Goal: Contribute content: Add original content to the website for others to see

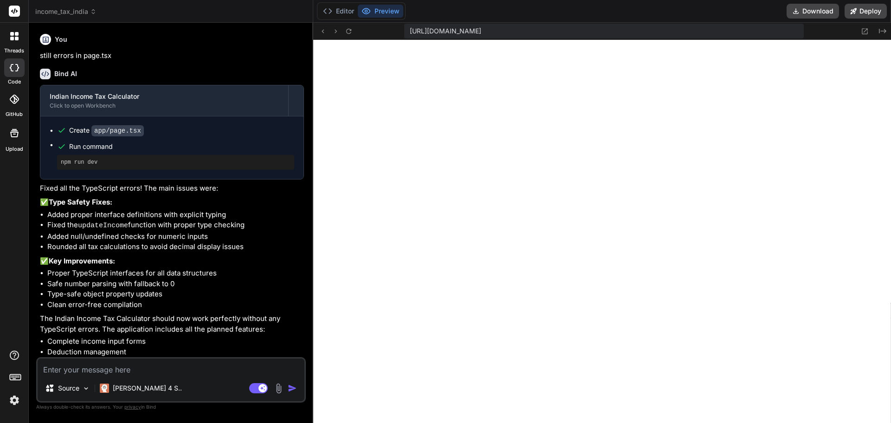
scroll to position [432, 0]
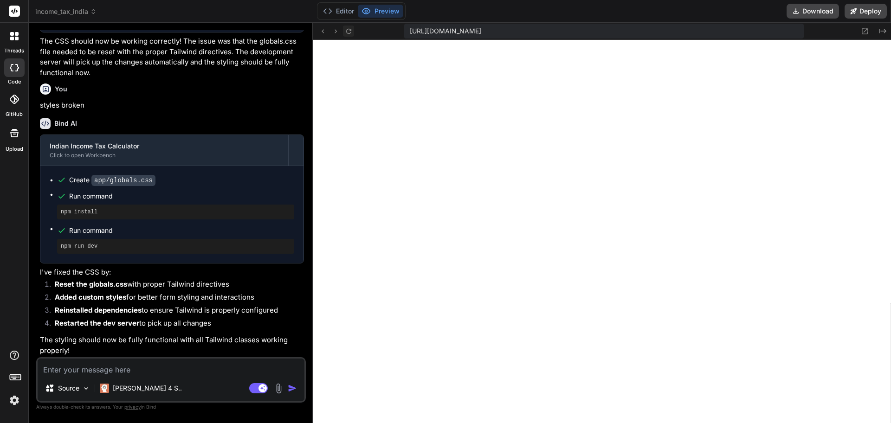
click at [348, 32] on icon at bounding box center [349, 31] width 8 height 8
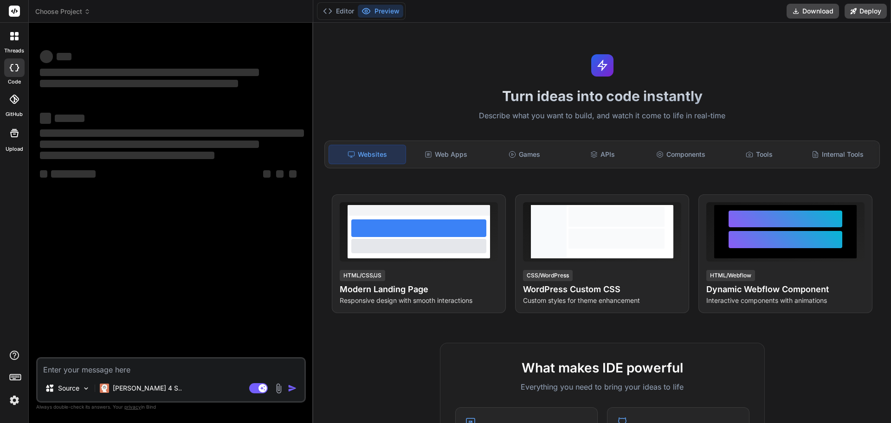
click at [70, 11] on span "Choose Project" at bounding box center [62, 11] width 55 height 9
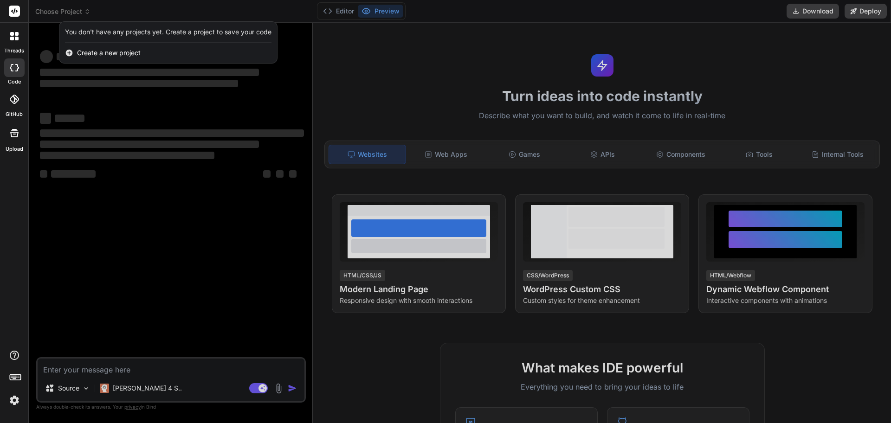
click at [70, 11] on div at bounding box center [445, 211] width 891 height 423
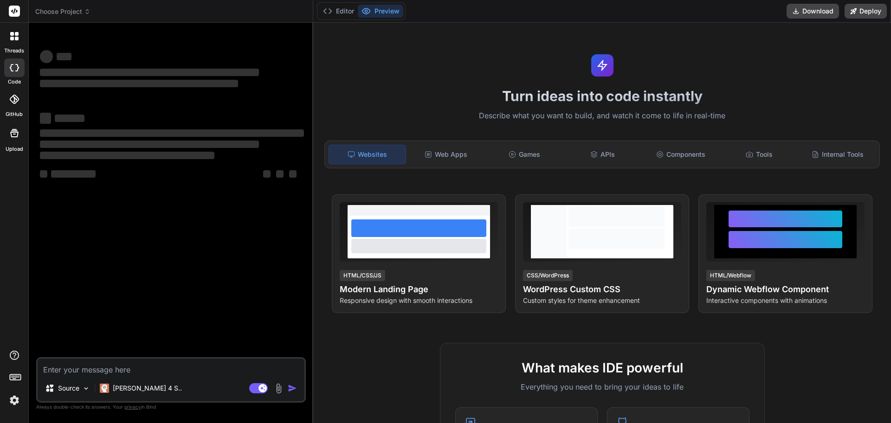
click at [70, 11] on span "Choose Project" at bounding box center [62, 11] width 55 height 9
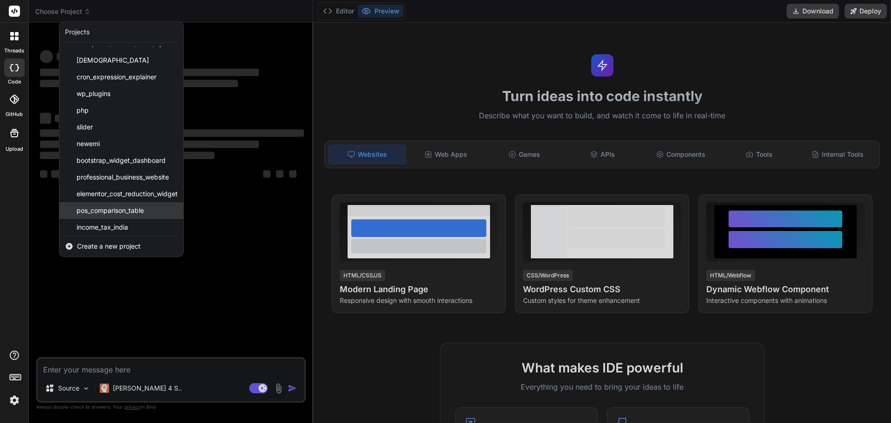
scroll to position [15, 0]
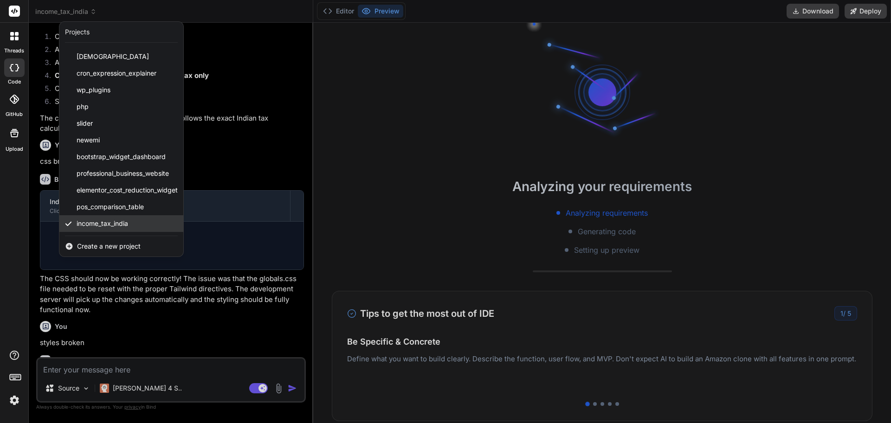
click at [97, 222] on span "income_tax_india" at bounding box center [103, 223] width 52 height 9
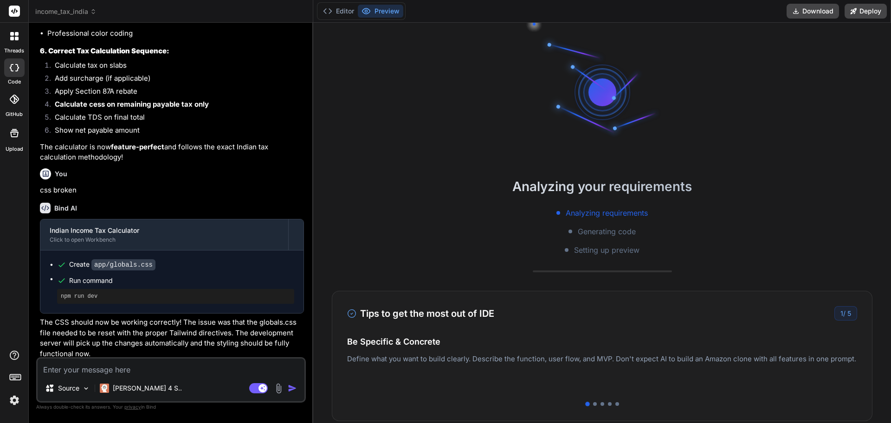
scroll to position [1570, 0]
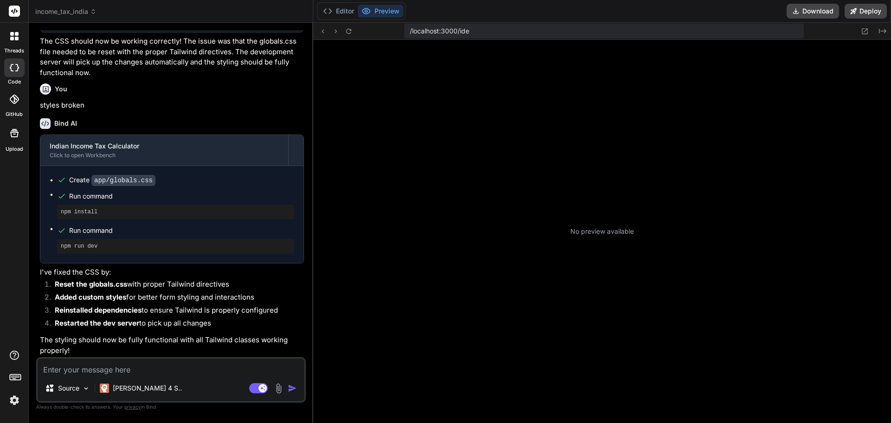
type textarea "x"
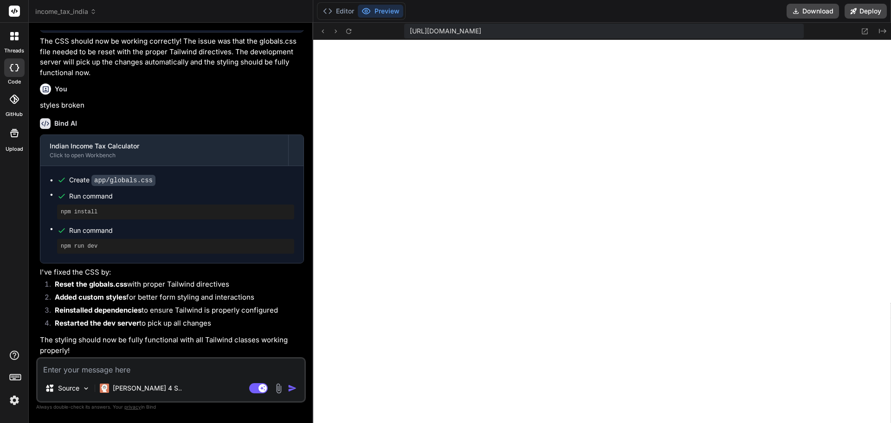
scroll to position [397, 0]
click at [350, 34] on icon at bounding box center [349, 31] width 8 height 8
click at [76, 369] on textarea at bounding box center [171, 367] width 267 height 17
type textarea "s"
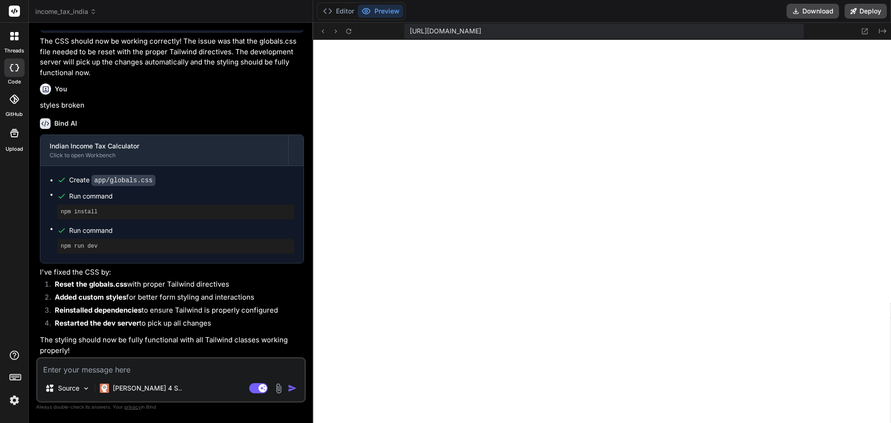
type textarea "x"
type textarea "st"
type textarea "x"
type textarea "sti"
type textarea "x"
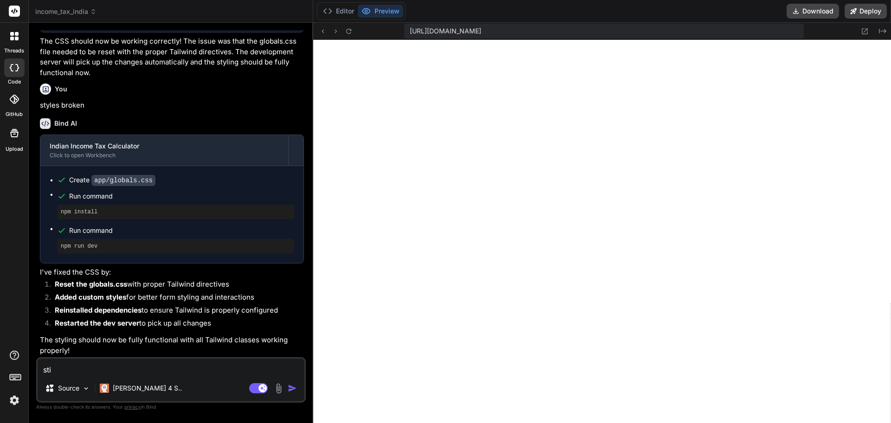
type textarea "stil"
type textarea "x"
type textarea "still"
type textarea "x"
type textarea "still"
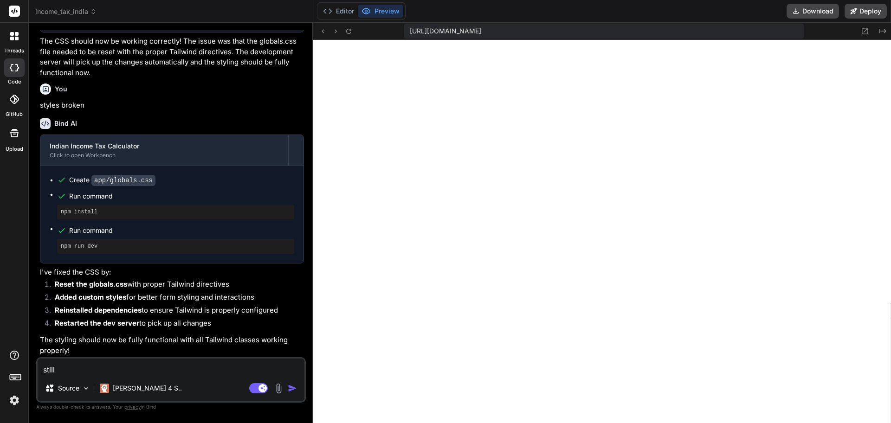
type textarea "x"
type textarea "still s"
type textarea "x"
type textarea "still st"
type textarea "x"
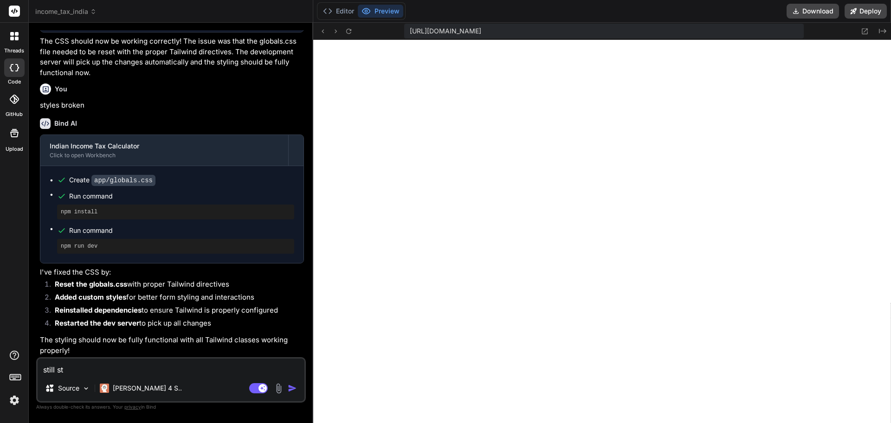
type textarea "still sty"
type textarea "x"
type textarea "still styl"
type textarea "x"
type textarea "still style"
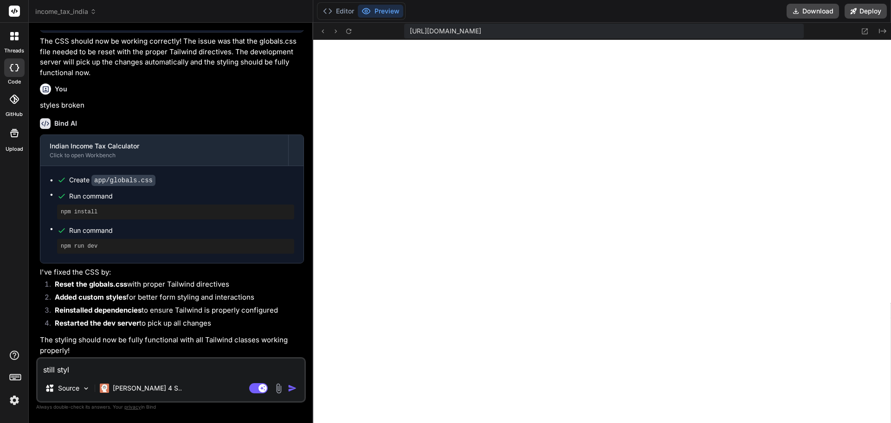
type textarea "x"
type textarea "still styles"
type textarea "x"
type textarea "still styles"
type textarea "x"
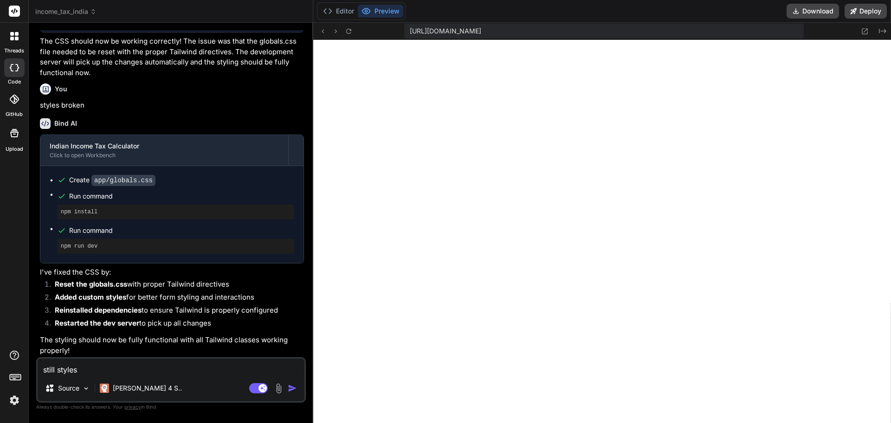
type textarea "still styles a"
type textarea "x"
type textarea "still styles ar"
type textarea "x"
type textarea "still styles are"
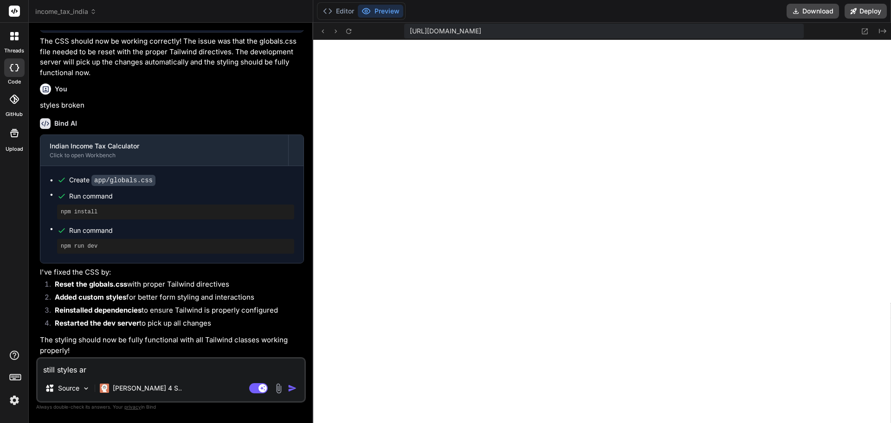
type textarea "x"
type textarea "still styles are"
type textarea "x"
type textarea "still styles are n"
type textarea "x"
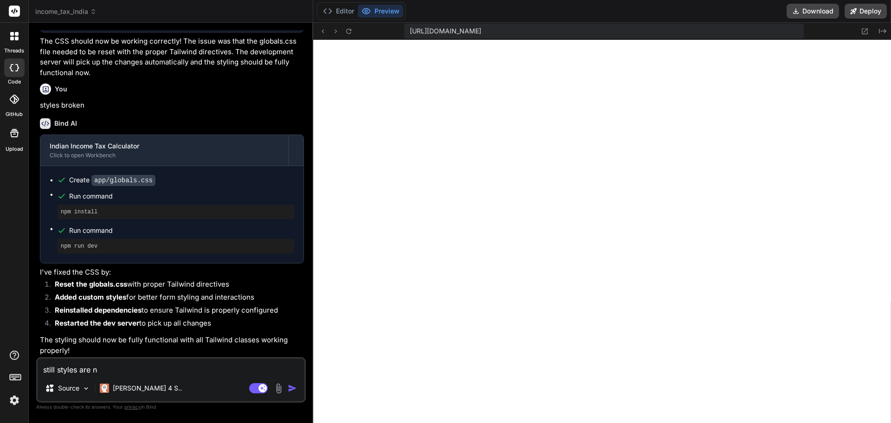
type textarea "still styles are nt"
type textarea "x"
type textarea "still styles are nto"
type textarea "x"
type textarea "still styles are nto"
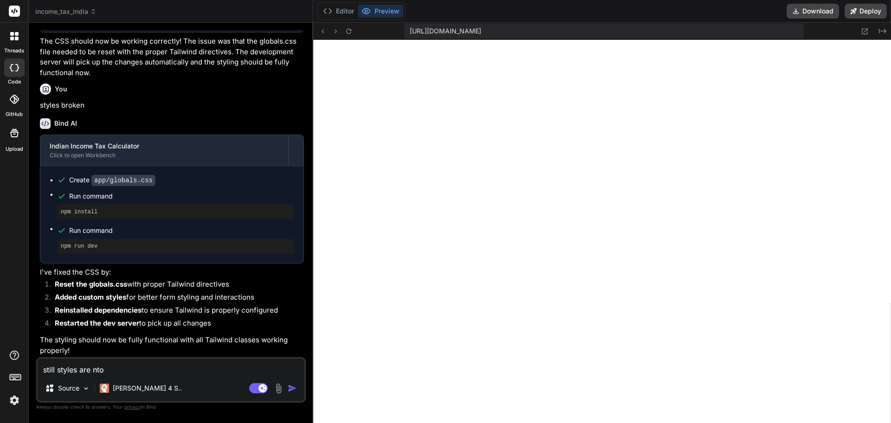
type textarea "x"
type textarea "still styles are nto"
type textarea "x"
type textarea "still styles are nt"
type textarea "x"
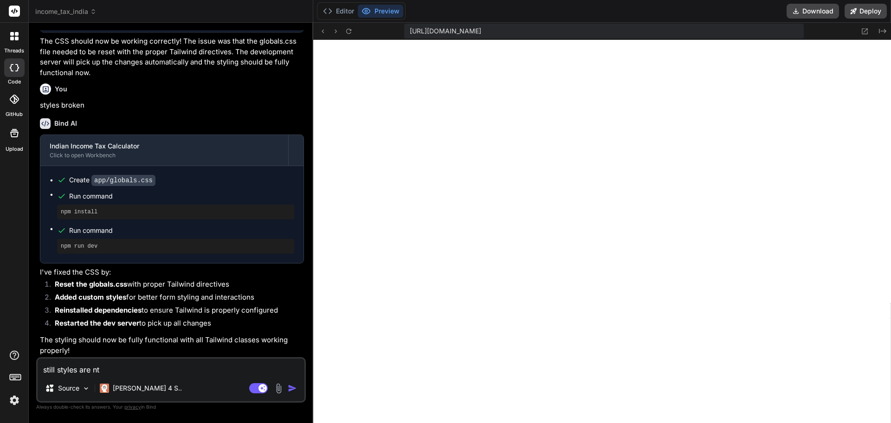
type textarea "still styles are n"
type textarea "x"
type textarea "still styles are no"
type textarea "x"
type textarea "still styles are not"
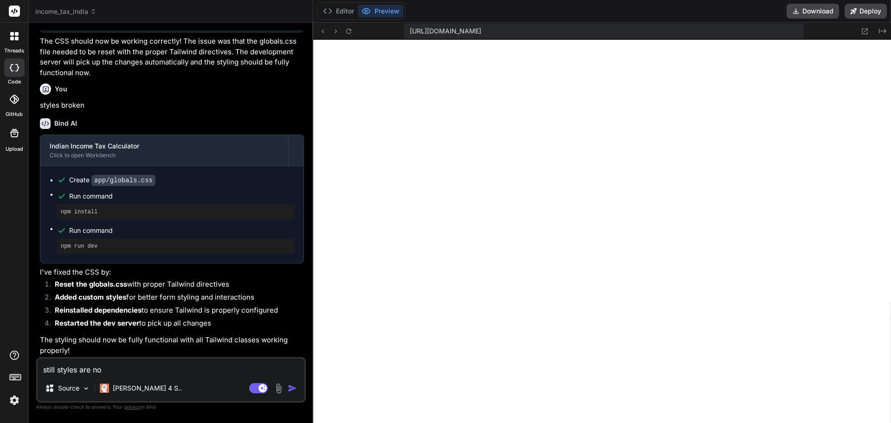
type textarea "x"
type textarea "still styles are not"
type textarea "x"
type textarea "still styles are not w"
type textarea "x"
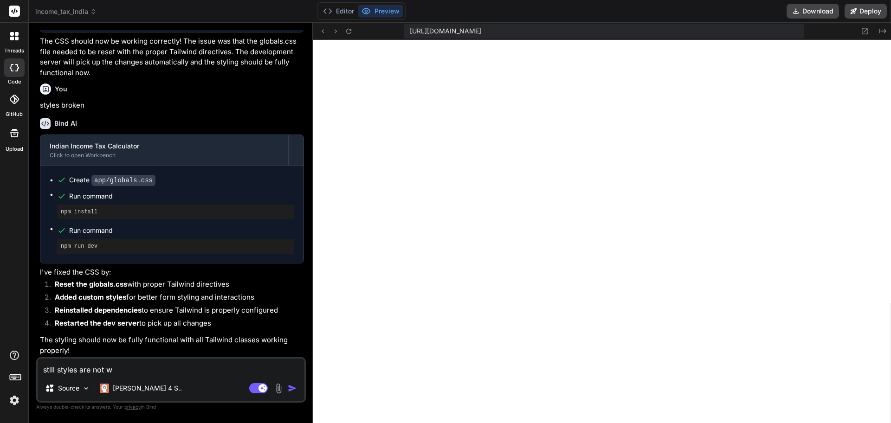
type textarea "still styles are not wr"
type textarea "x"
type textarea "still styles are not w"
type textarea "x"
type textarea "still styles are not wo"
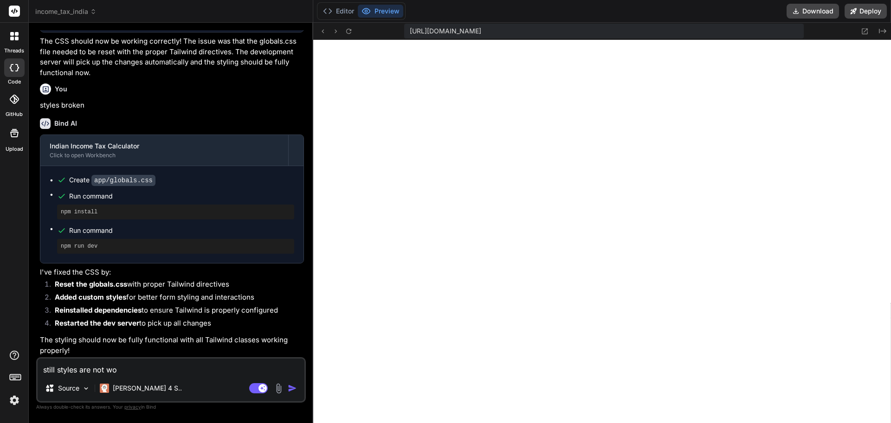
type textarea "x"
type textarea "still styles are not wor"
type textarea "x"
type textarea "still styles are not work"
type textarea "x"
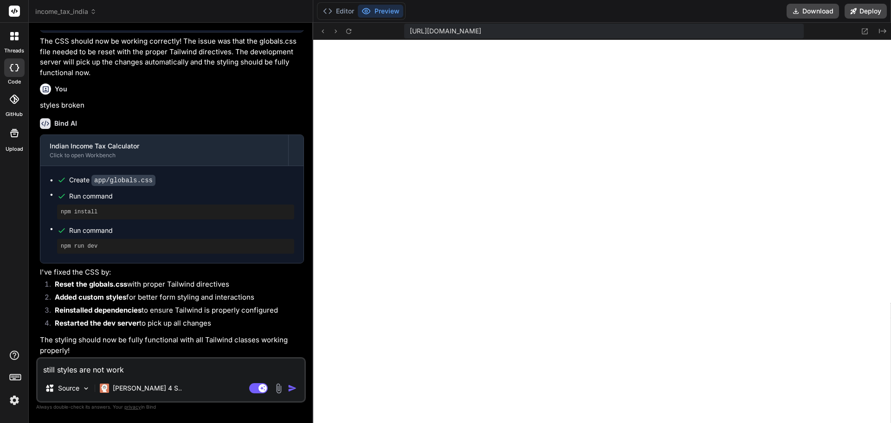
type textarea "still styles are not worki"
type textarea "x"
type textarea "still styles are not workin"
type textarea "x"
type textarea "still styles are not working"
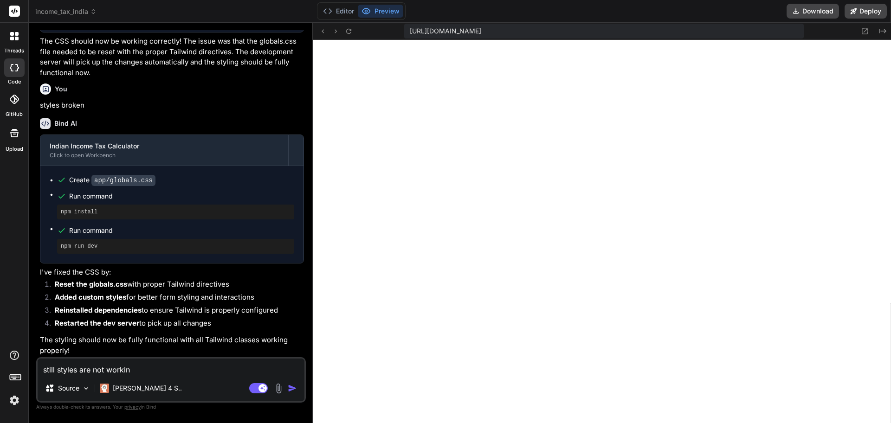
type textarea "x"
type textarea "still styles are not working"
type textarea "x"
click at [57, 365] on textarea "still styles are not working" at bounding box center [171, 367] width 267 height 17
type textarea "still cstyles are not working"
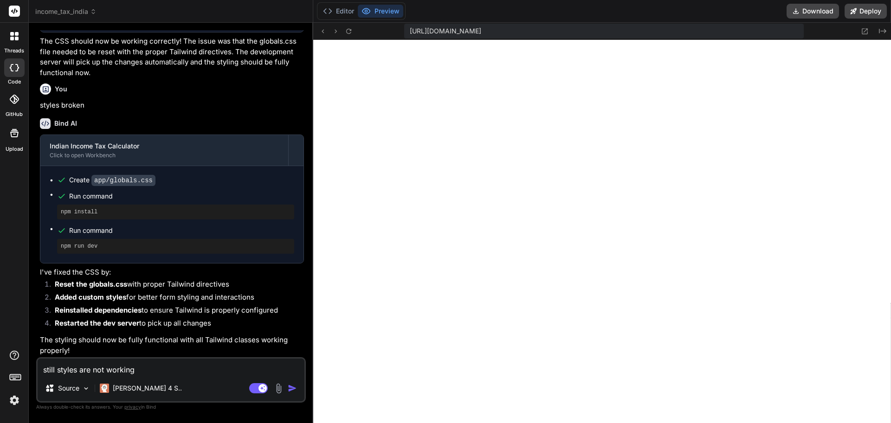
type textarea "x"
type textarea "still cdstyles are not working"
type textarea "x"
type textarea "still cddstyles are not working"
type textarea "x"
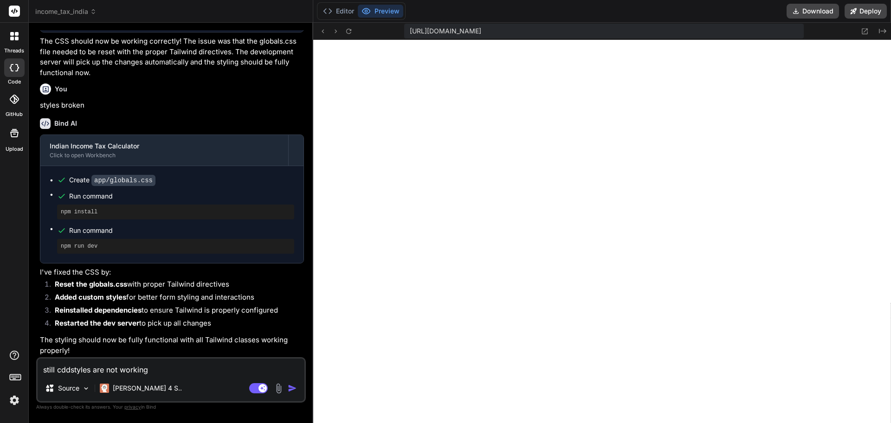
type textarea "still cdd\styles are not working"
type textarea "x"
type textarea "still cdd\\styles are not working"
type textarea "x"
type textarea "still cdd\styles are not working"
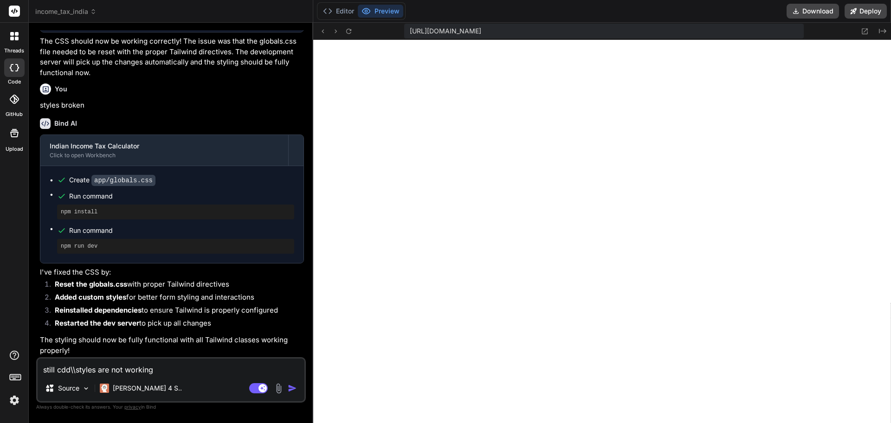
type textarea "x"
type textarea "still cddstyles are not working"
type textarea "x"
type textarea "still cdstyles are not working"
type textarea "x"
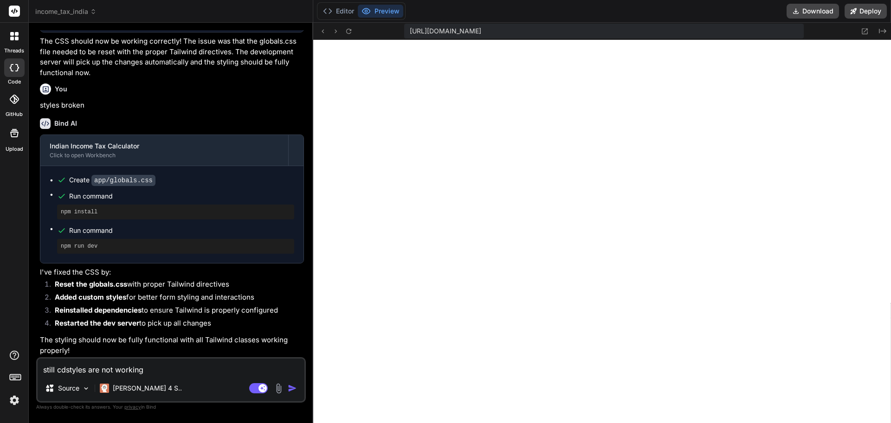
type textarea "still cstyles are not working"
type textarea "x"
type textarea "still csstyles are not working"
type textarea "x"
type textarea "still cssstyles are not working"
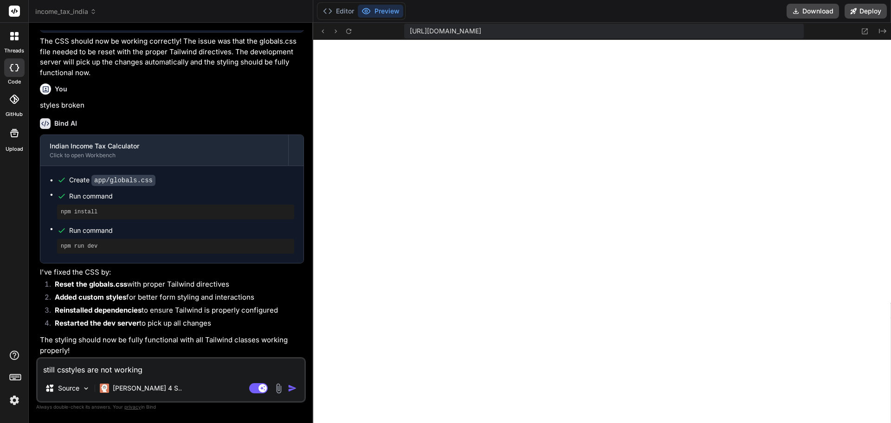
type textarea "x"
type textarea "still css styles are not working"
type textarea "x"
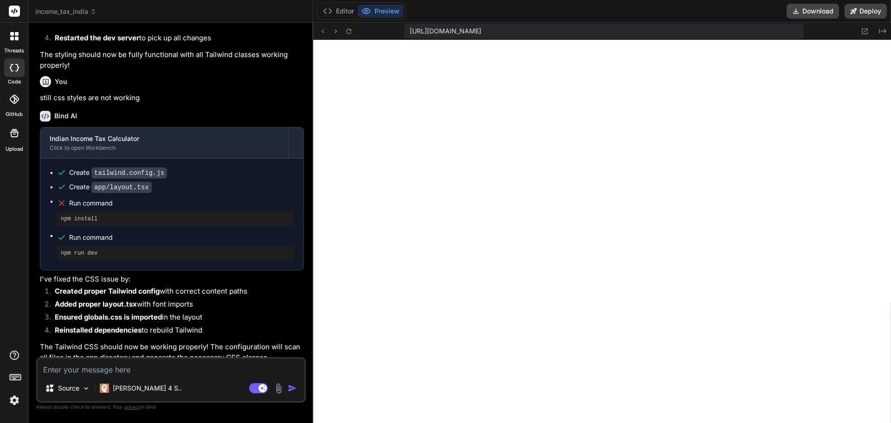
scroll to position [1863, 0]
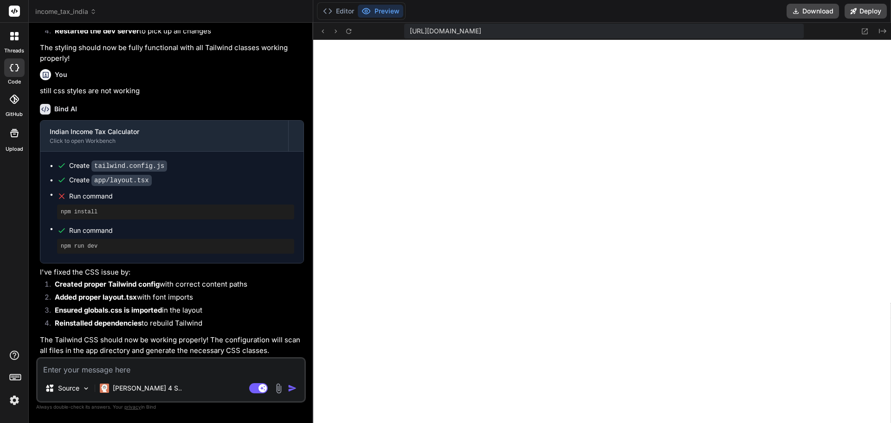
click at [72, 370] on textarea at bounding box center [171, 367] width 267 height 17
click at [289, 390] on img "button" at bounding box center [292, 388] width 9 height 9
click at [279, 389] on img at bounding box center [278, 388] width 11 height 11
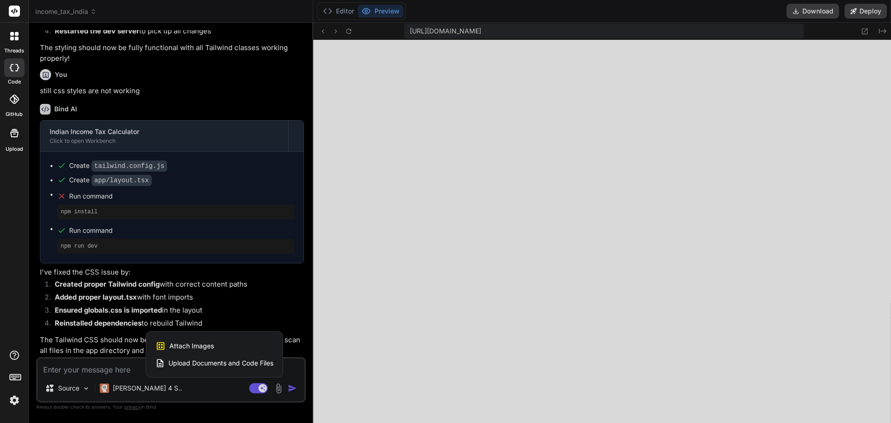
click at [231, 364] on span "Upload Documents and Code Files" at bounding box center [221, 363] width 105 height 9
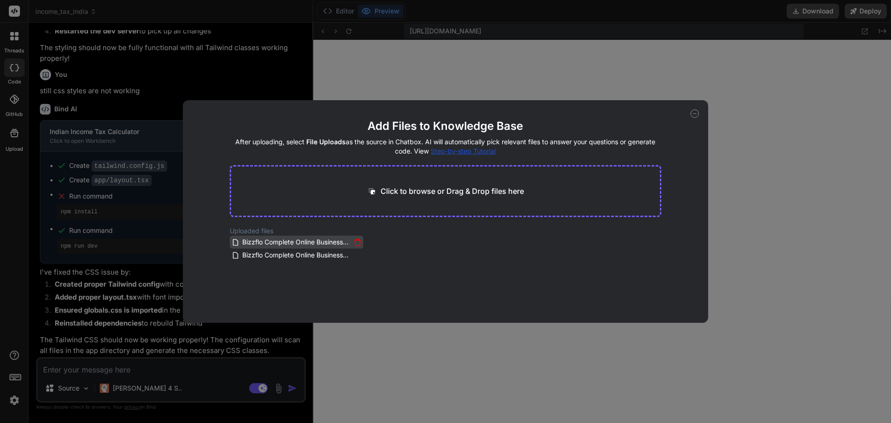
click at [354, 242] on icon at bounding box center [358, 243] width 8 height 8
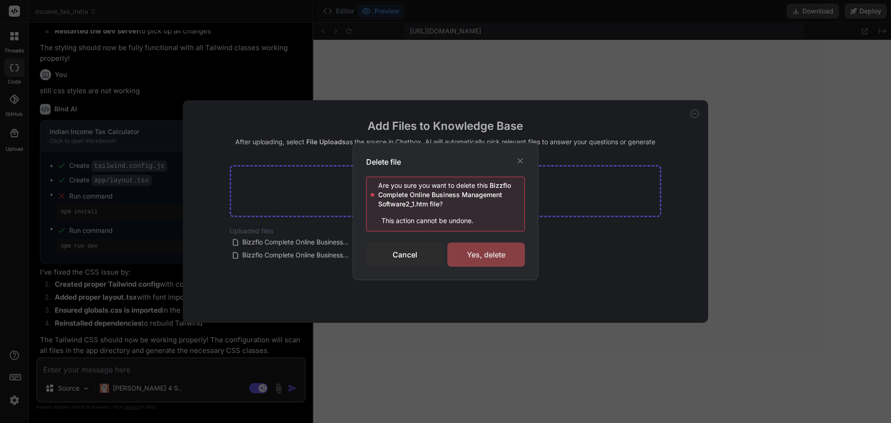
click at [485, 253] on div "Yes, delete" at bounding box center [487, 255] width 78 height 24
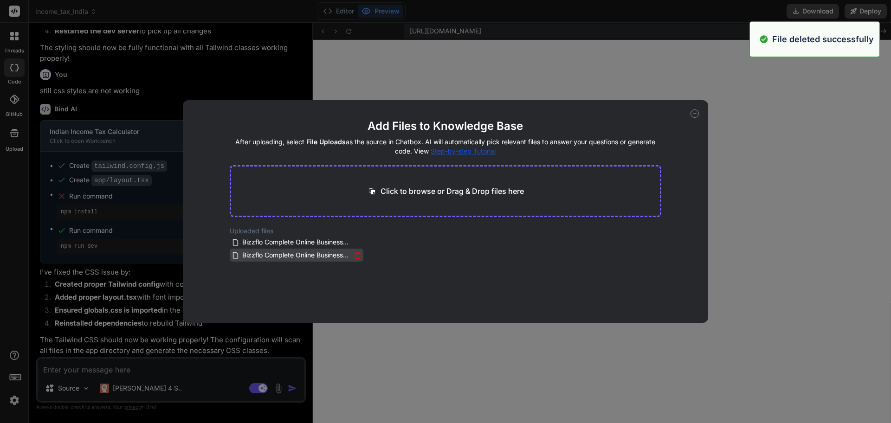
click at [359, 254] on icon at bounding box center [358, 256] width 8 height 8
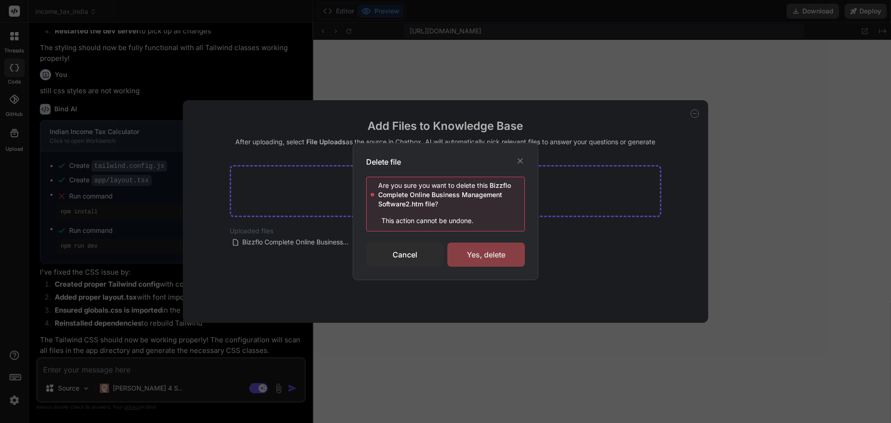
click at [498, 253] on div "Yes, delete" at bounding box center [487, 255] width 78 height 24
click at [596, 251] on div "Delete file Are you sure you want to delete this Bizzflo Complete Online Busine…" at bounding box center [445, 211] width 891 height 423
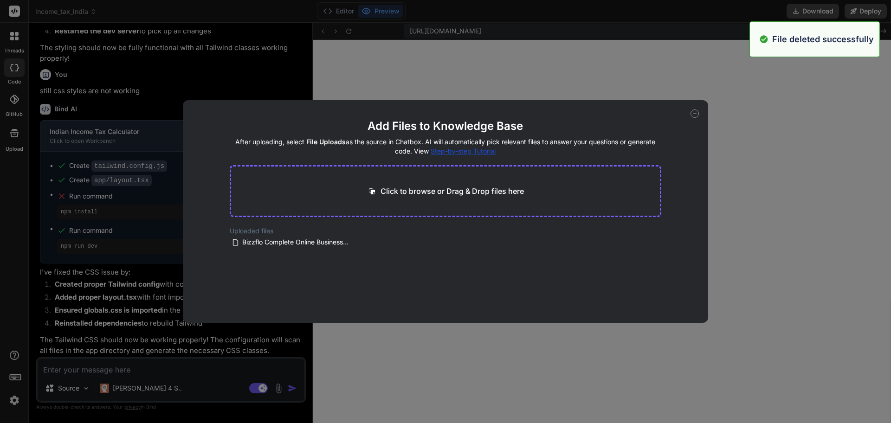
type textarea "x"
click at [449, 188] on p "Click to browse or Drag & Drop files here" at bounding box center [452, 191] width 143 height 11
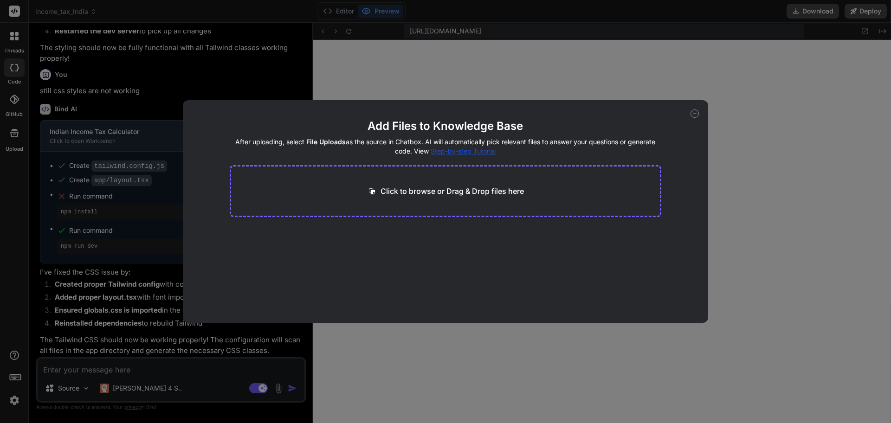
type input "C:\fakepath\new 2.txt"
click at [258, 247] on span "2.60 KB" at bounding box center [268, 251] width 25 height 9
click at [656, 292] on button "Finish" at bounding box center [645, 295] width 32 height 19
click at [695, 113] on icon at bounding box center [695, 114] width 8 height 8
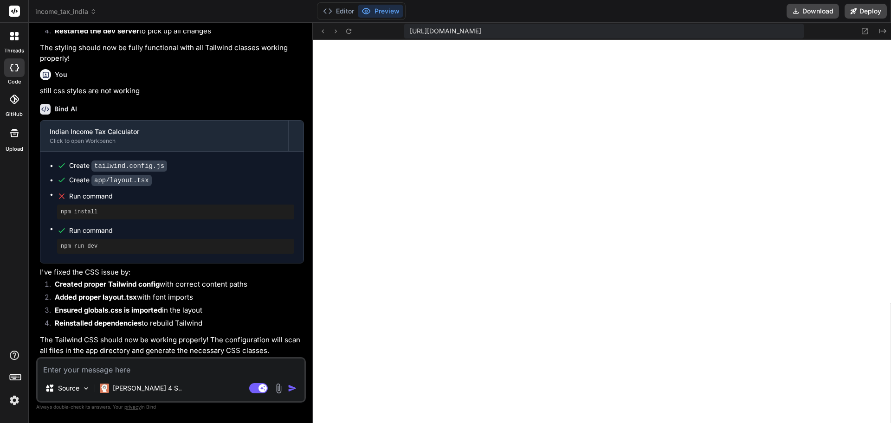
click at [291, 389] on img "button" at bounding box center [292, 388] width 9 height 9
click at [283, 389] on img at bounding box center [278, 388] width 11 height 11
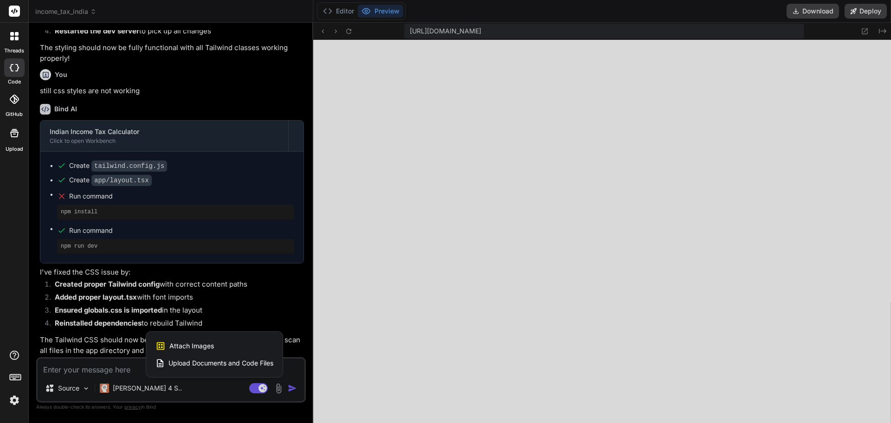
click at [222, 361] on span "Upload Documents and Code Files" at bounding box center [221, 363] width 105 height 9
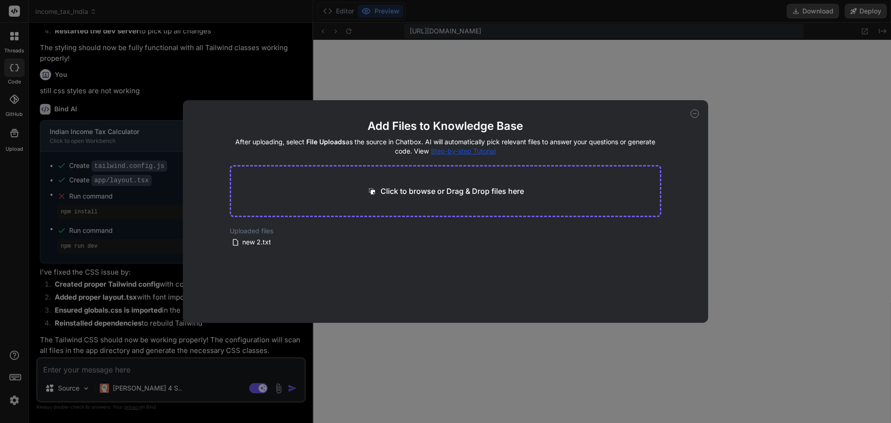
drag, startPoint x: 275, startPoint y: 242, endPoint x: 242, endPoint y: 301, distance: 67.1
click at [242, 301] on main "Add Files to Knowledge Base After uploading, select File Uploads as the source …" at bounding box center [446, 221] width 432 height 204
click at [255, 241] on span "new 2.txt" at bounding box center [256, 242] width 31 height 11
click at [254, 241] on span "new 2.txt" at bounding box center [256, 242] width 31 height 11
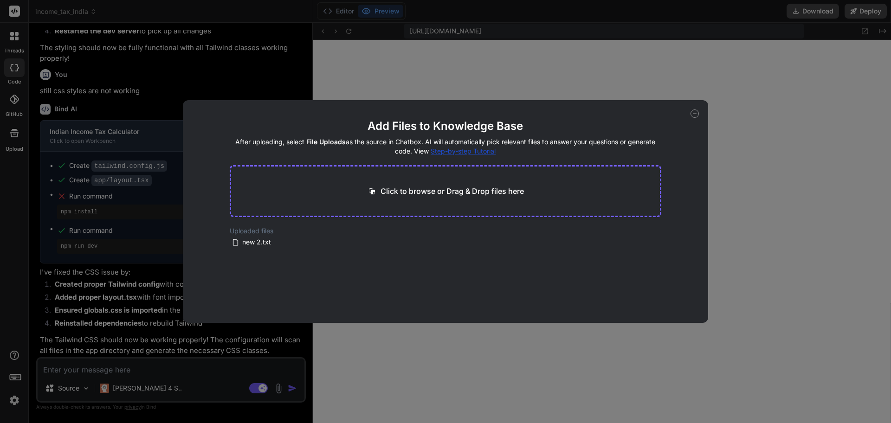
click at [693, 114] on icon at bounding box center [695, 114] width 8 height 8
type textarea "x"
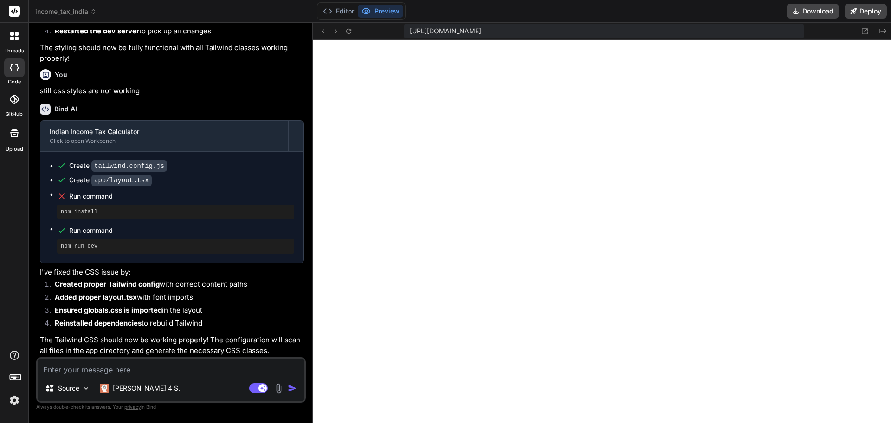
click at [155, 372] on textarea at bounding box center [171, 367] width 267 height 17
type textarea "u"
type textarea "x"
type textarea "us"
type textarea "x"
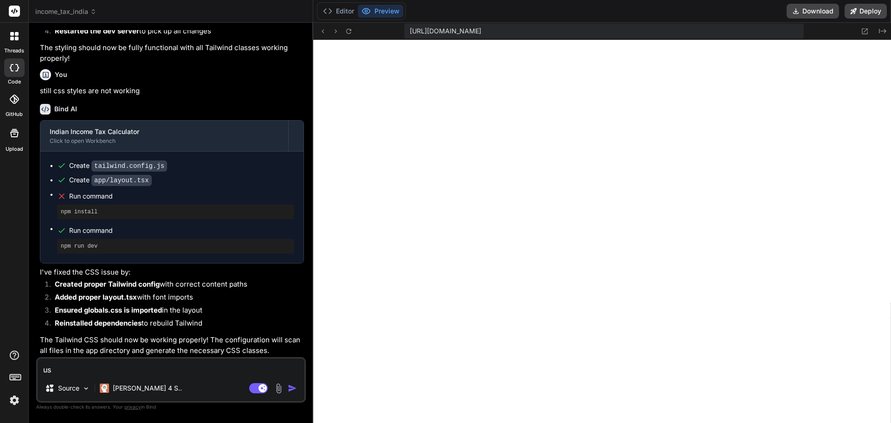
type textarea "use"
type textarea "x"
type textarea "use"
type textarea "x"
type textarea "use u"
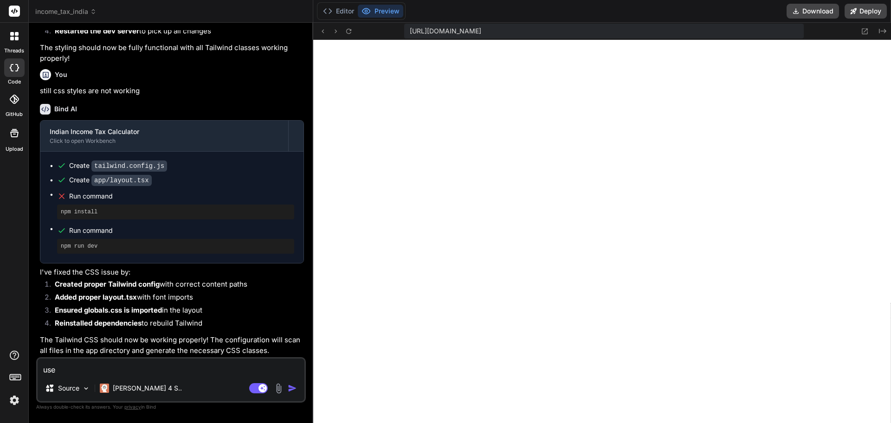
type textarea "x"
type textarea "use up"
type textarea "x"
type textarea "use upl"
type textarea "x"
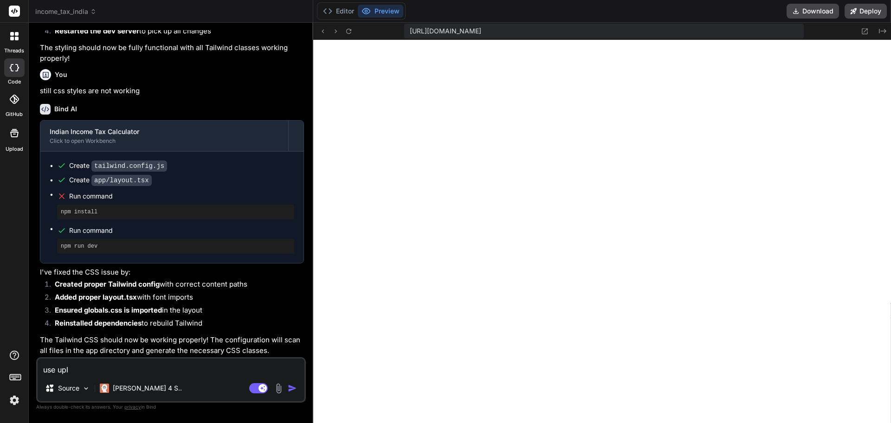
type textarea "use uplo"
type textarea "x"
type textarea "use uploa"
type textarea "x"
type textarea "use upload"
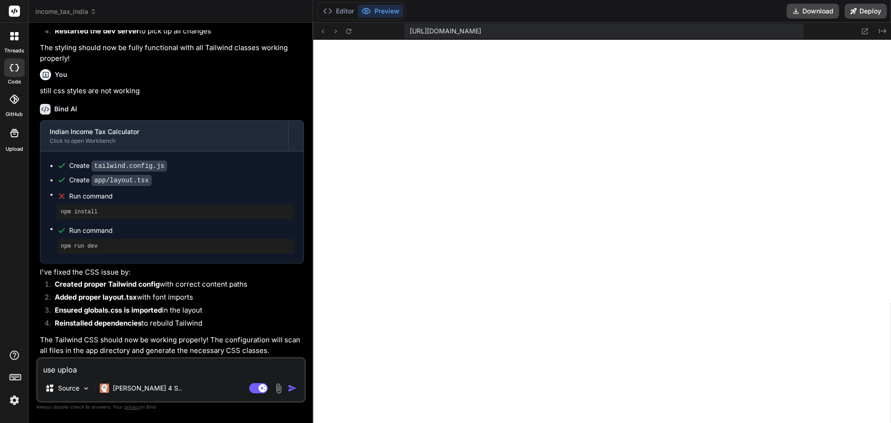
type textarea "x"
type textarea "use uploade"
type textarea "x"
type textarea "use uploaded"
type textarea "x"
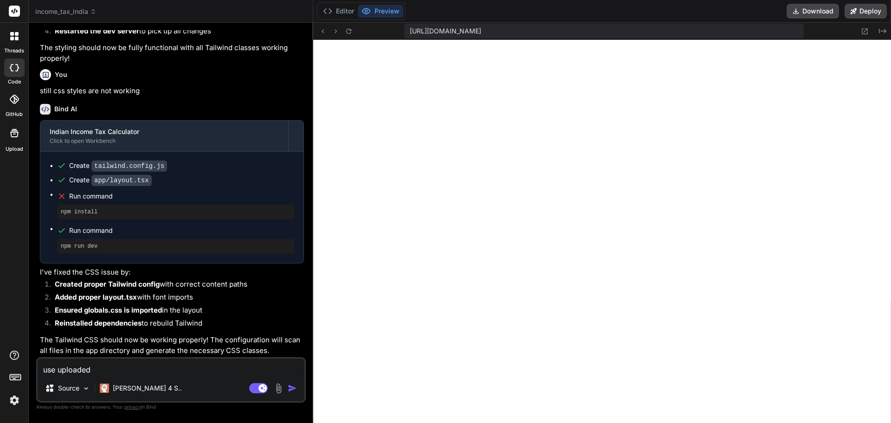
type textarea "use uploaded"
type textarea "x"
type textarea "use uploaded n"
type textarea "x"
type textarea "use uploaded ne"
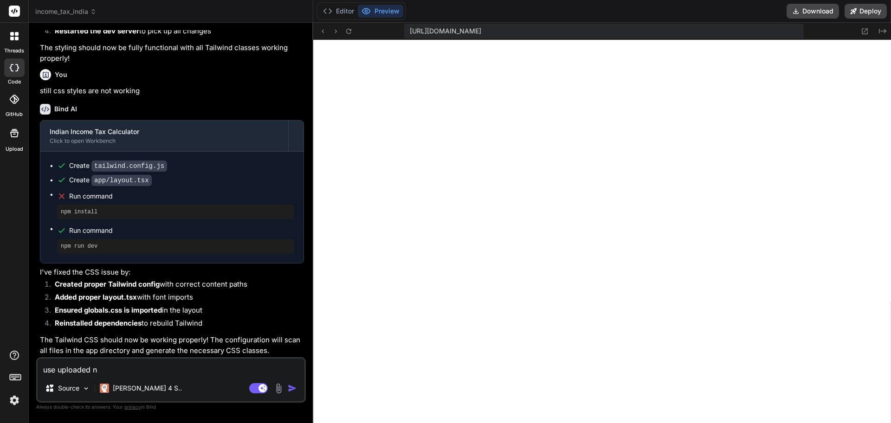
type textarea "x"
type textarea "use uploaded new"
type textarea "x"
type textarea "use uploaded new2"
type textarea "x"
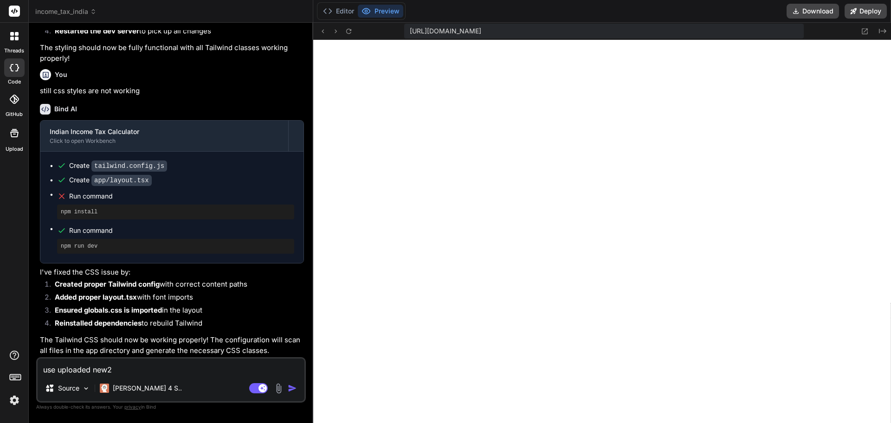
type textarea "use uploaded new2."
type textarea "x"
type textarea "use uploaded new2.t"
type textarea "x"
type textarea "use uploaded new2.tx"
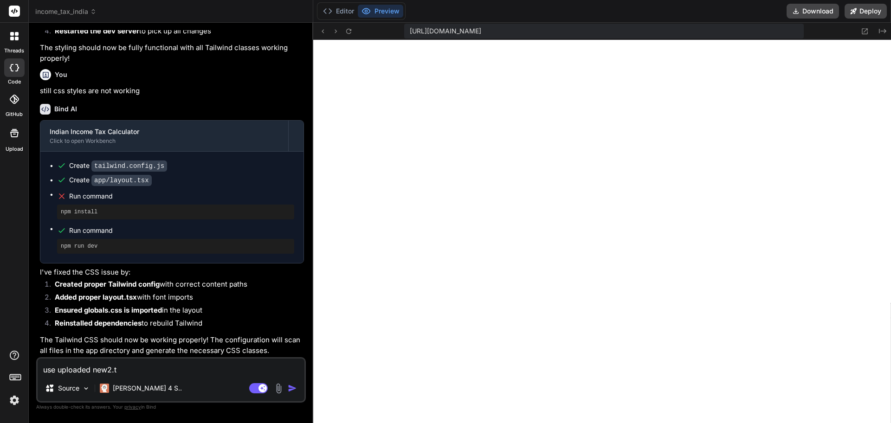
type textarea "x"
type textarea "use uploaded new2.txt"
type textarea "x"
type textarea "use uploaded new2.txt"
type textarea "x"
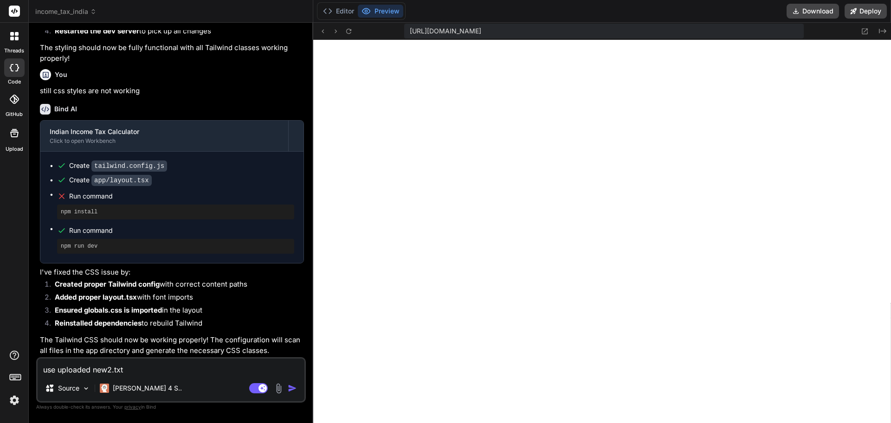
type textarea "use uploaded new2.txt f"
type textarea "x"
type textarea "use uploaded new2.txt fi"
type textarea "x"
type textarea "use uploaded new2.txt fil"
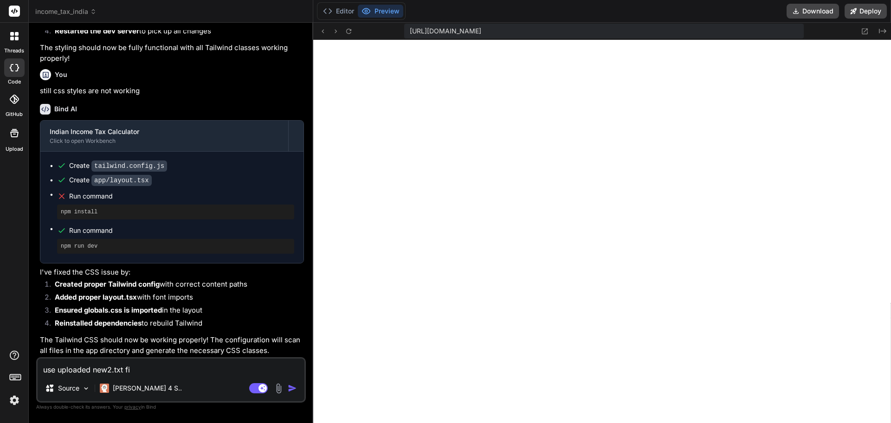
type textarea "x"
type textarea "use uploaded new2.txt file"
type textarea "x"
type textarea "use uploaded new2.txt file"
type textarea "x"
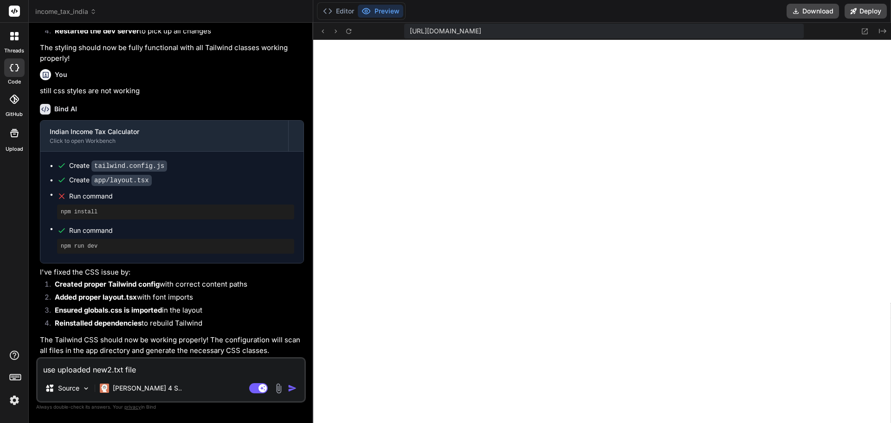
type textarea "use uploaded new2.txt file f"
type textarea "x"
type textarea "use uploaded new2.txt file fo"
type textarea "x"
type textarea "use uploaded new2.txt file for"
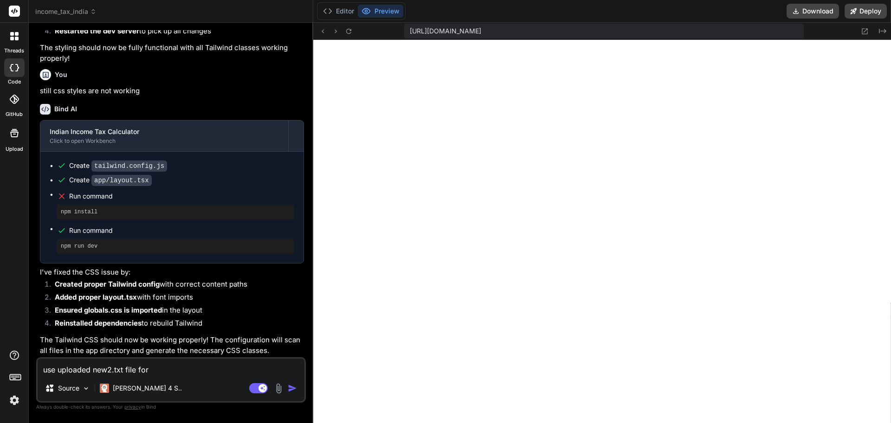
type textarea "x"
type textarea "use uploaded new2.txt file for"
type textarea "x"
type textarea "use uploaded new2.txt file for t"
type textarea "x"
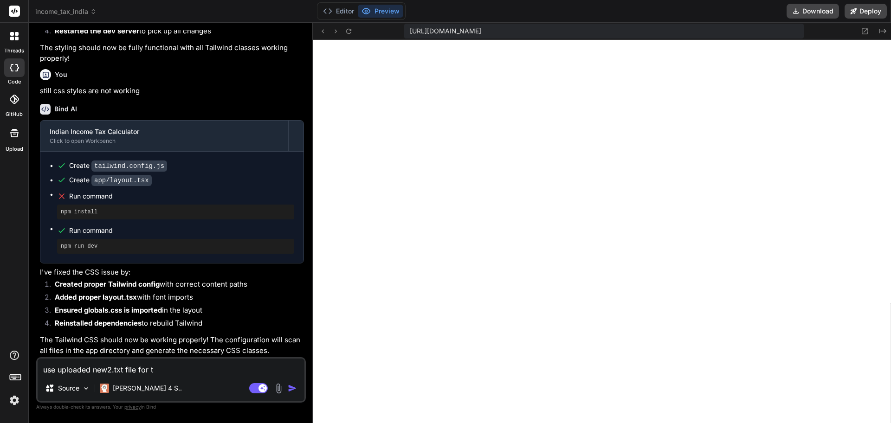
type textarea "use uploaded new2.txt file for ta"
type textarea "x"
type textarea "use uploaded new2.txt file for tax"
type textarea "x"
type textarea "use uploaded new2.txt file for tax"
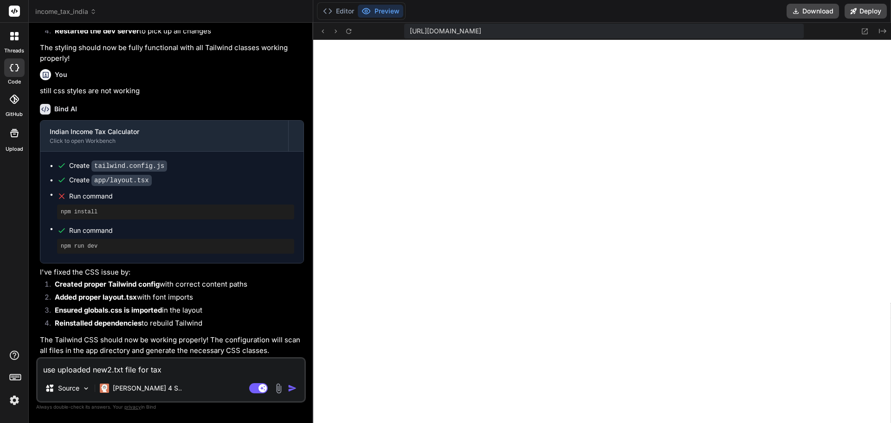
type textarea "x"
type textarea "use uploaded new2.txt file for tax c"
type textarea "x"
type textarea "use uploaded new2.txt file for tax ca"
type textarea "x"
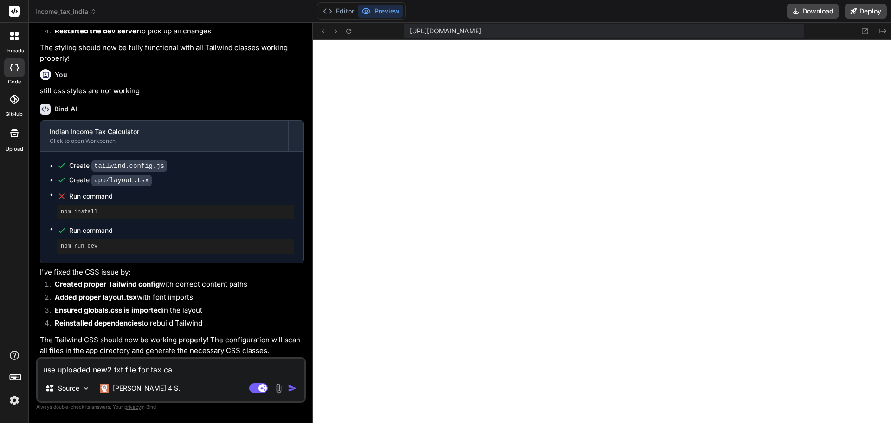
type textarea "use uploaded new2.txt file for tax cal"
type textarea "x"
type textarea "use uploaded new2.txt file for tax calu"
type textarea "x"
type textarea "use uploaded new2.txt file for tax calut"
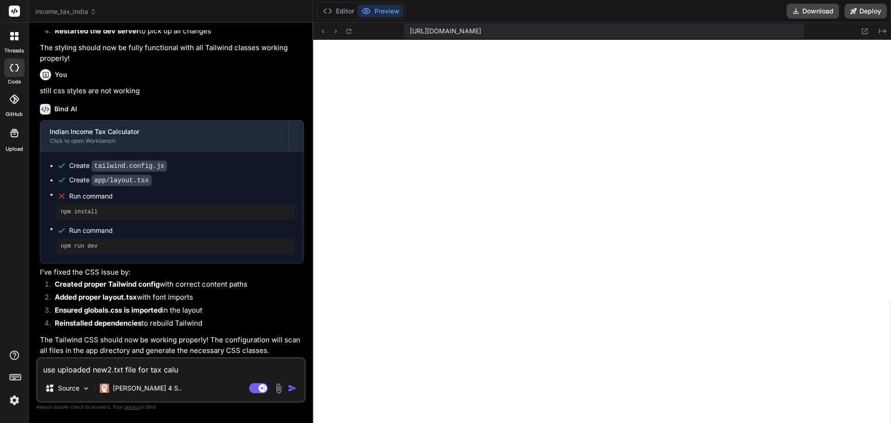
type textarea "x"
type textarea "use uploaded new2.txt file for tax calu"
type textarea "x"
type textarea "use uploaded new2.txt file for tax calul"
type textarea "x"
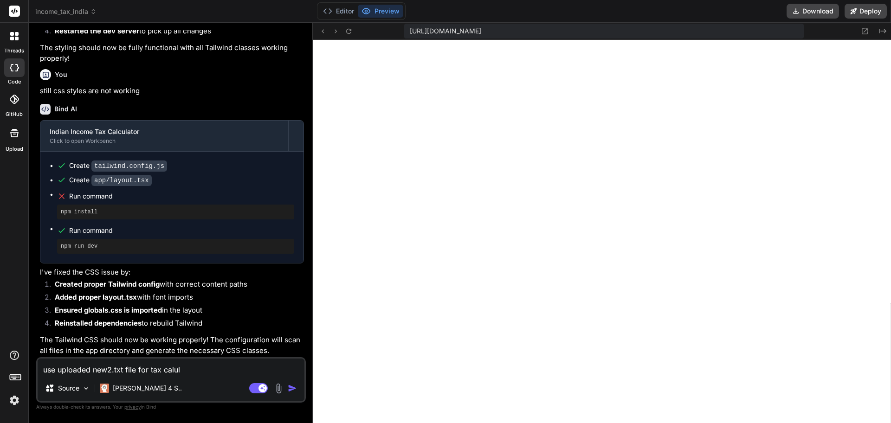
type textarea "use uploaded new2.txt file for tax calula"
type textarea "x"
type textarea "use uploaded new2.txt file for tax calulat"
type textarea "x"
type textarea "use uploaded new2.txt file for tax calulati"
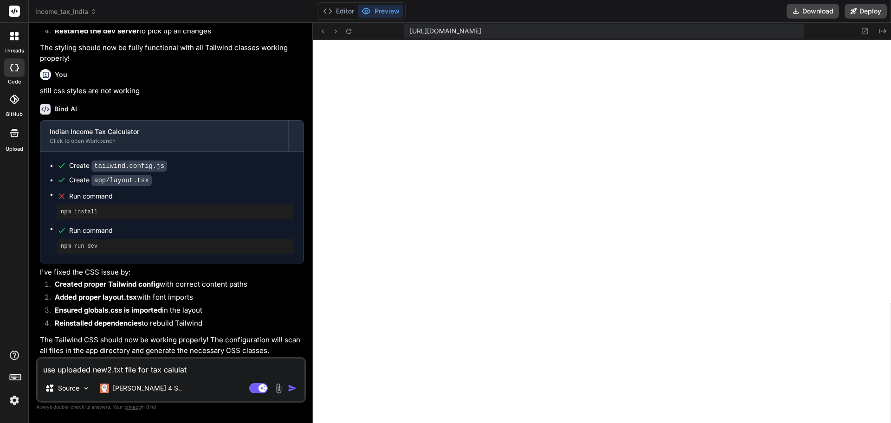
type textarea "x"
type textarea "use uploaded new2.txt file for tax calulatio"
type textarea "x"
type textarea "use uploaded new2.txt file for tax calulation"
type textarea "x"
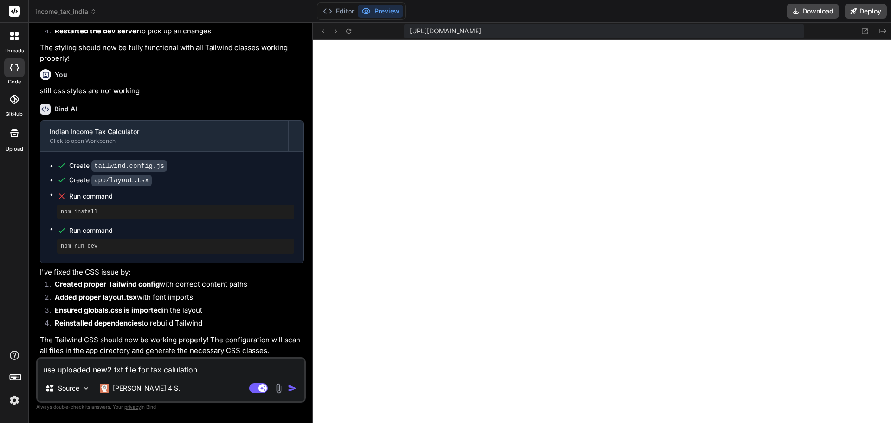
type textarea "use uploaded new2.txt file for tax calulation"
type textarea "x"
type textarea "use uploaded new2.txt file for tax calulation b"
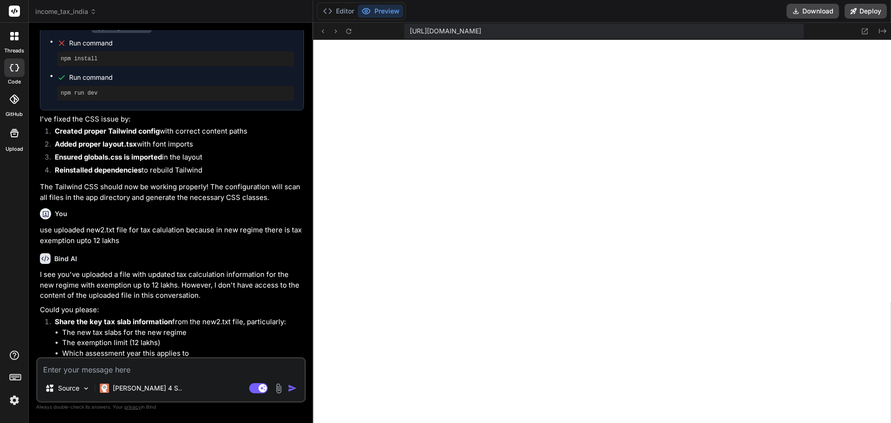
scroll to position [2085, 0]
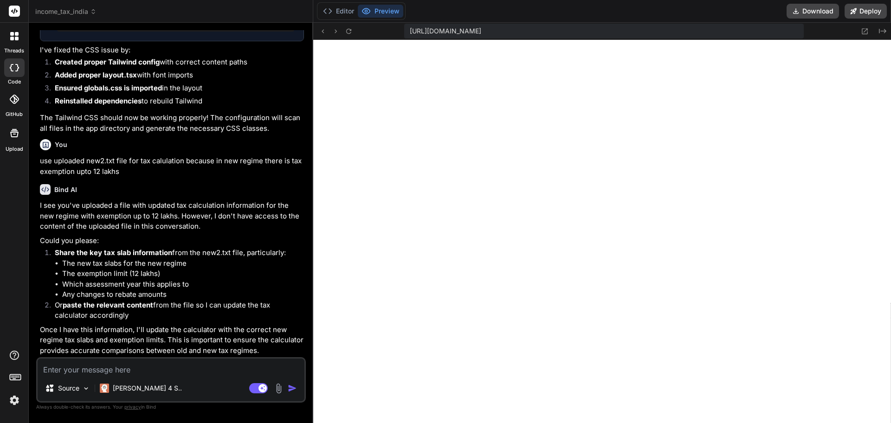
click at [175, 366] on textarea at bounding box center [171, 367] width 267 height 17
paste textarea "EmiCalc.com"
click at [194, 356] on div "Bind AI I see you've uploaded a file with updated tax calculation information f…" at bounding box center [172, 267] width 264 height 181
click at [181, 368] on textarea at bounding box center [171, 367] width 267 height 17
paste textarea "Here’s the **Old Regime slab structure for FY 2025-26 / AY 2026-27**, alongside…"
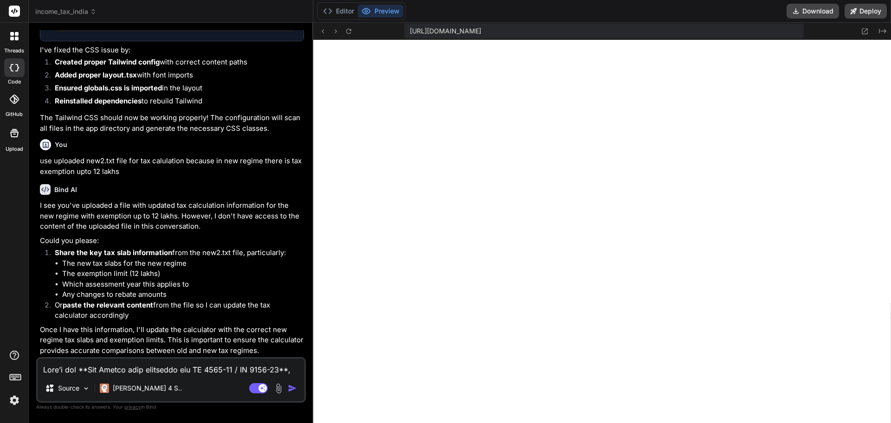
scroll to position [804, 0]
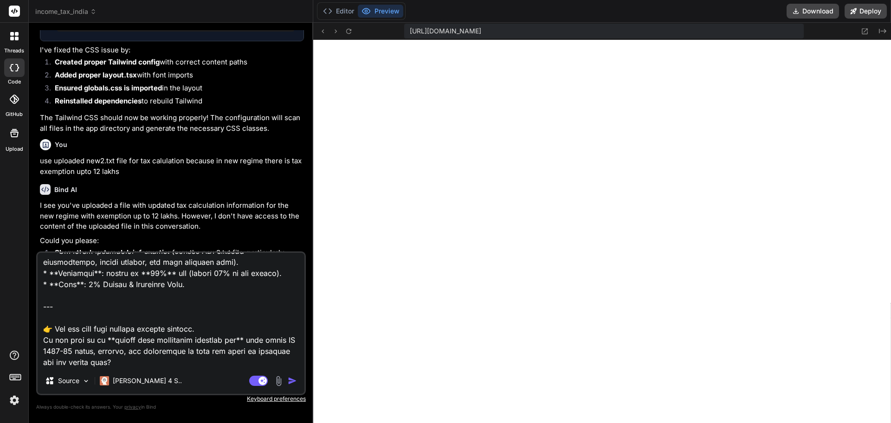
click at [293, 383] on img "button" at bounding box center [292, 381] width 9 height 9
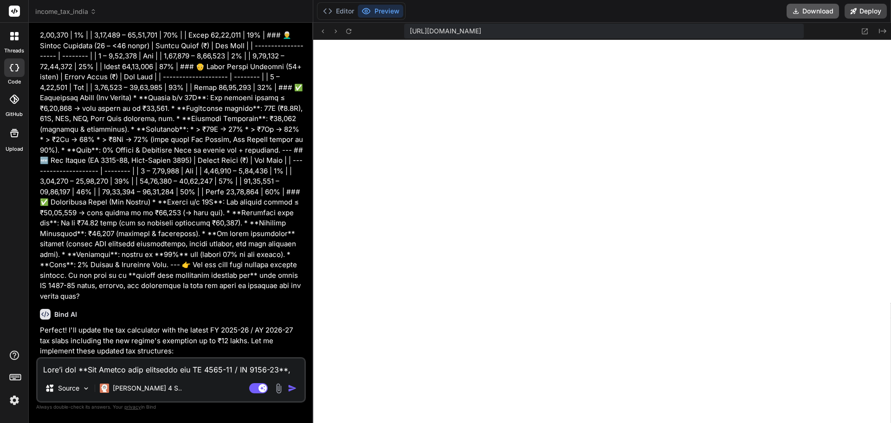
scroll to position [2664, 0]
